Goal: Information Seeking & Learning: Learn about a topic

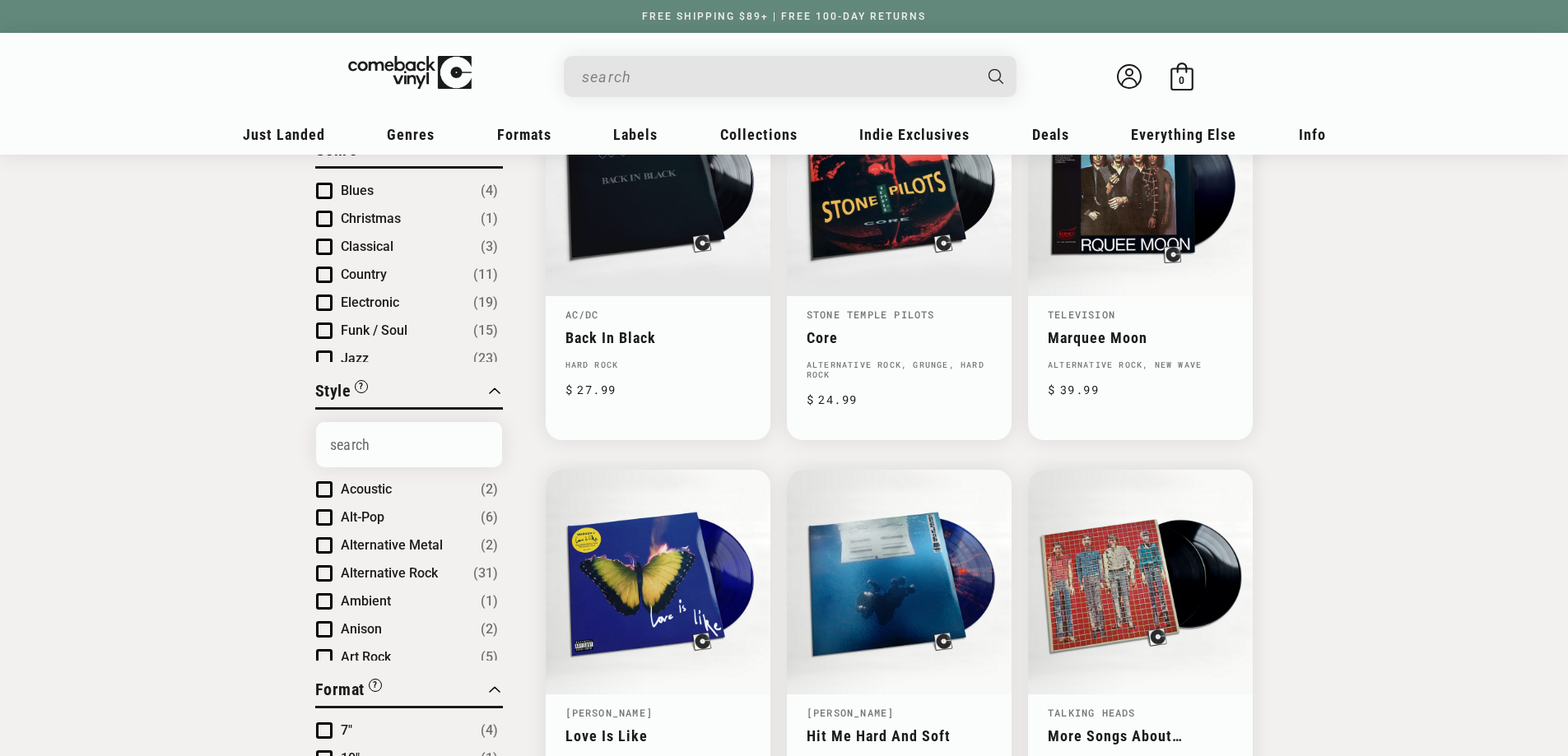
scroll to position [686, 0]
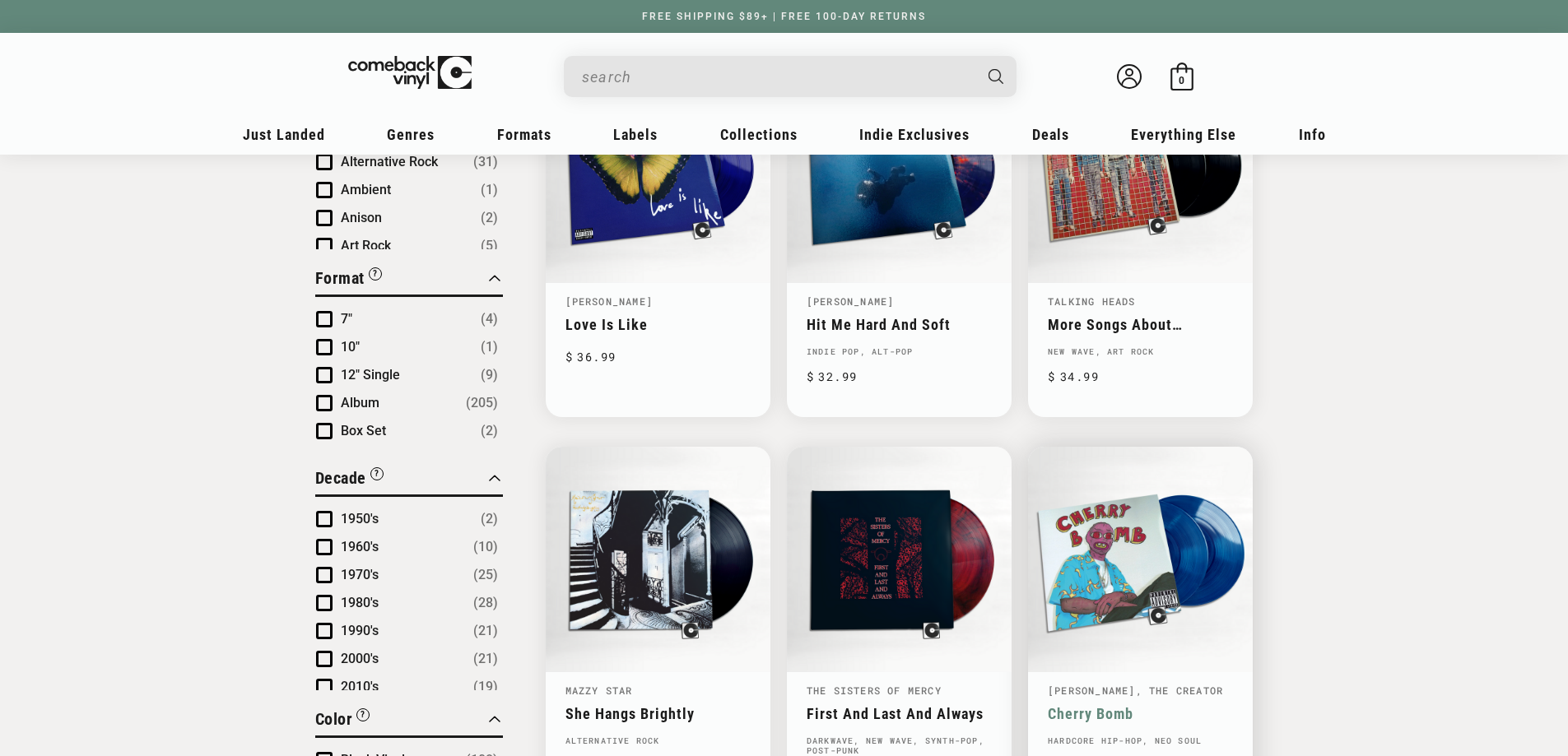
click at [1100, 705] on link "Cherry Bomb" at bounding box center [1140, 713] width 185 height 17
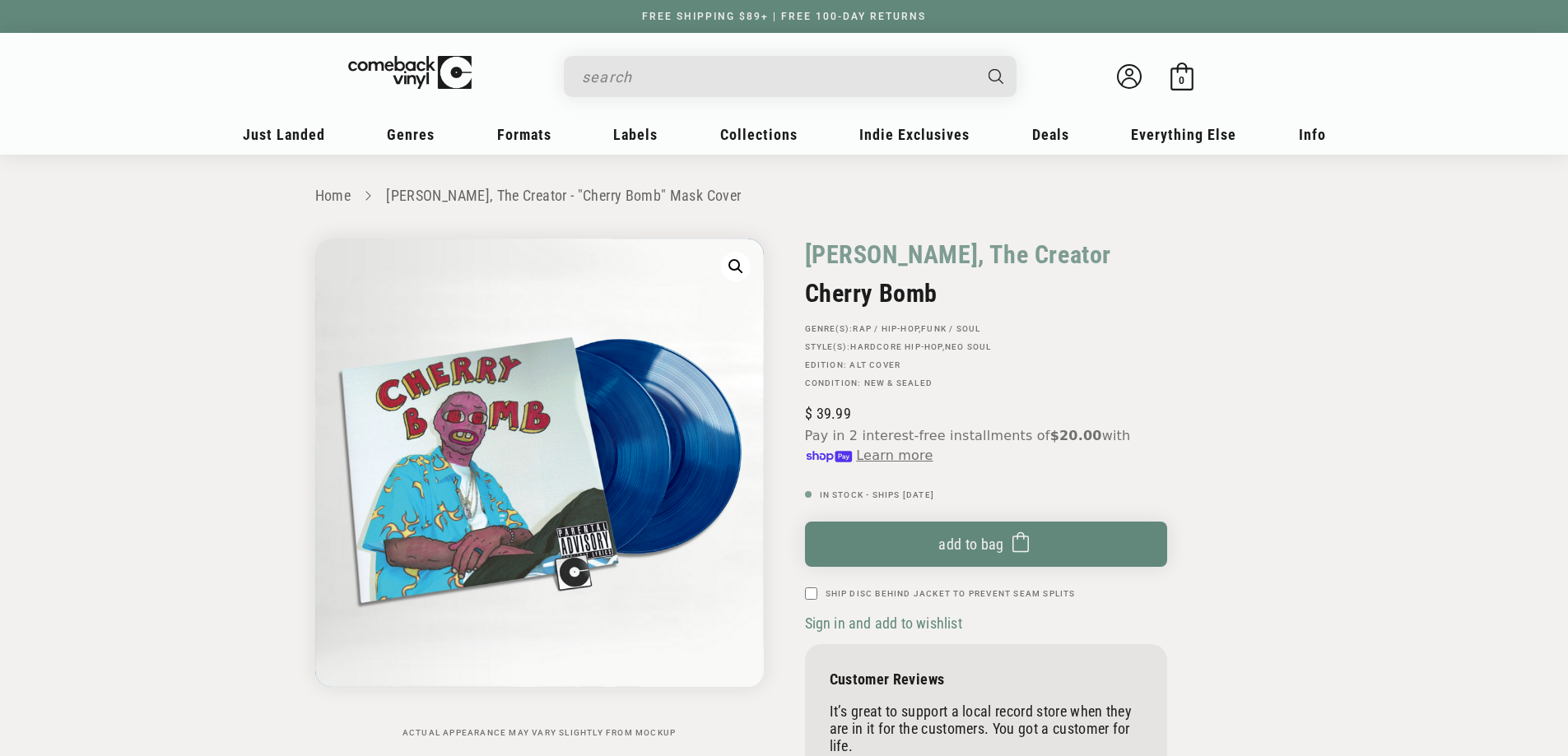
click at [937, 256] on link "[PERSON_NAME], The Creator" at bounding box center [958, 254] width 307 height 32
